Goal: Information Seeking & Learning: Learn about a topic

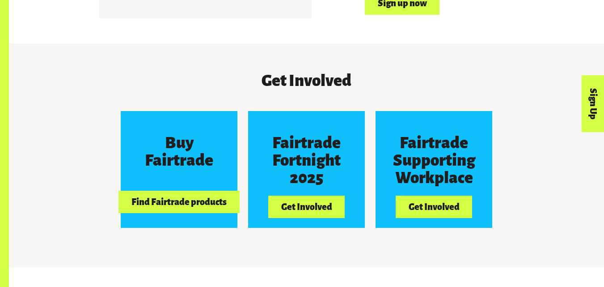
scroll to position [739, 0]
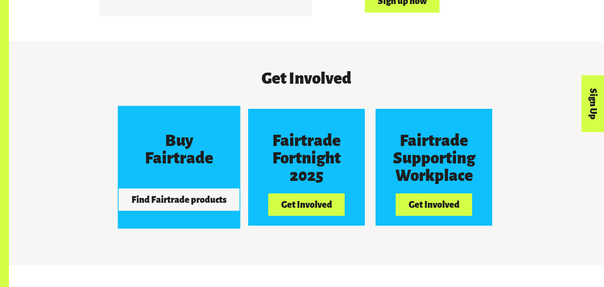
click at [143, 191] on button "Find Fairtrade products" at bounding box center [179, 199] width 121 height 22
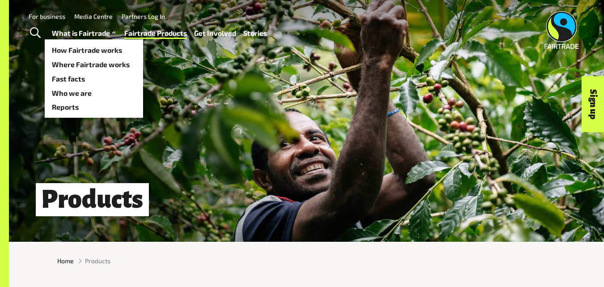
click at [79, 35] on link "What is Fairtrade" at bounding box center [85, 33] width 66 height 13
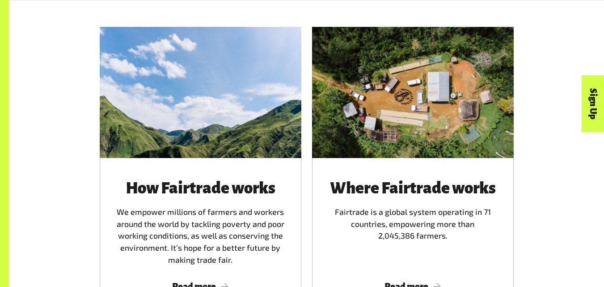
scroll to position [544, 0]
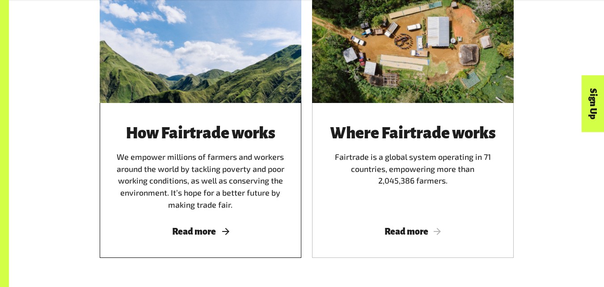
click at [191, 236] on span "Read more" at bounding box center [201, 231] width 180 height 10
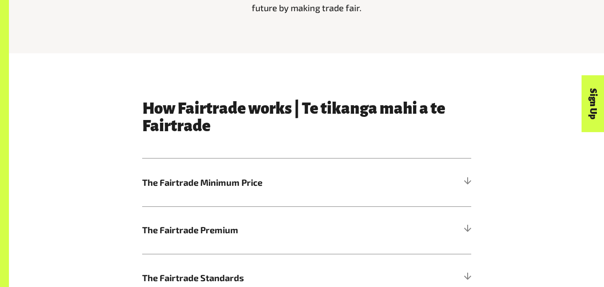
scroll to position [382, 0]
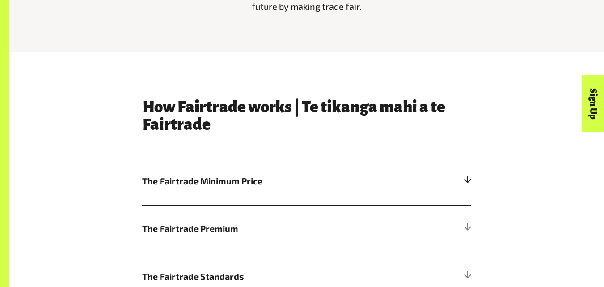
click at [218, 181] on span "The Fairtrade Minimum Price" at bounding box center [265, 180] width 247 height 13
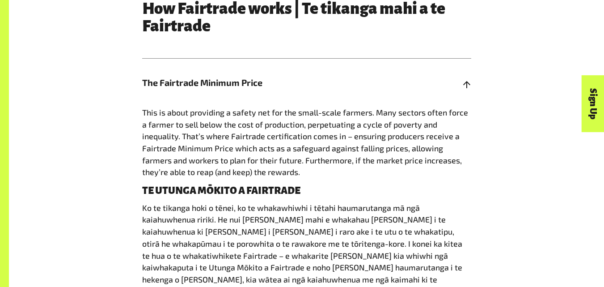
scroll to position [488, 0]
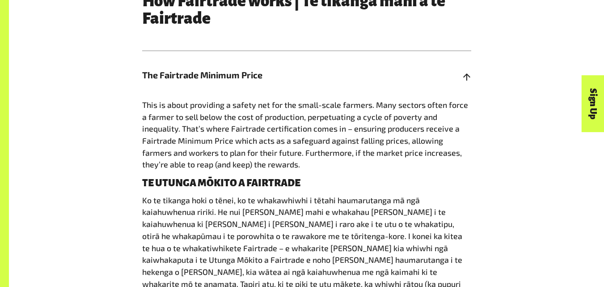
drag, startPoint x: 142, startPoint y: 108, endPoint x: 319, endPoint y: 169, distance: 187.7
click at [319, 169] on p "This is about providing a safety net for the small-scale farmers. Many sectors …" at bounding box center [306, 135] width 329 height 72
copy span "This is about providing a safety net for the small-scale farmers. Many sectors …"
click at [281, 143] on span "This is about providing a safety net for the small-scale farmers. Many sectors …" at bounding box center [305, 135] width 326 height 70
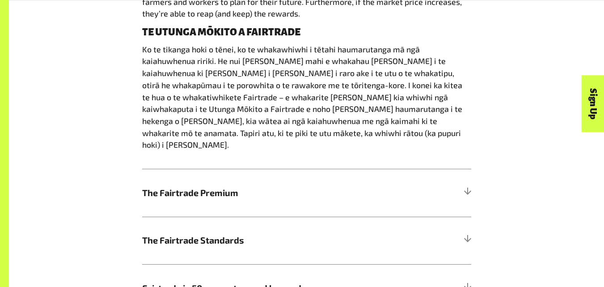
scroll to position [640, 0]
